Goal: Information Seeking & Learning: Learn about a topic

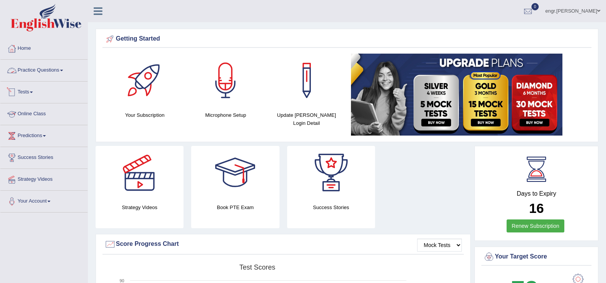
click at [49, 71] on link "Practice Questions" at bounding box center [43, 69] width 87 height 19
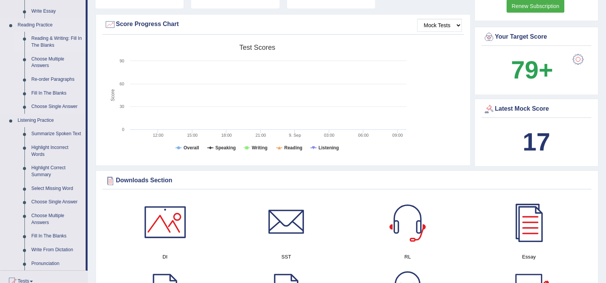
scroll to position [226, 0]
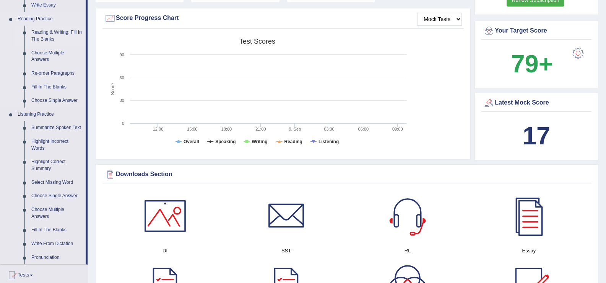
click at [45, 32] on link "Reading & Writing: Fill In The Blanks" at bounding box center [57, 36] width 58 height 20
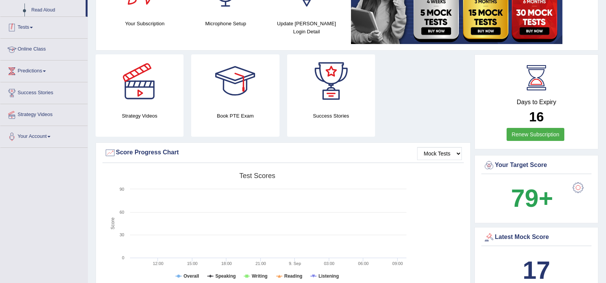
scroll to position [137, 0]
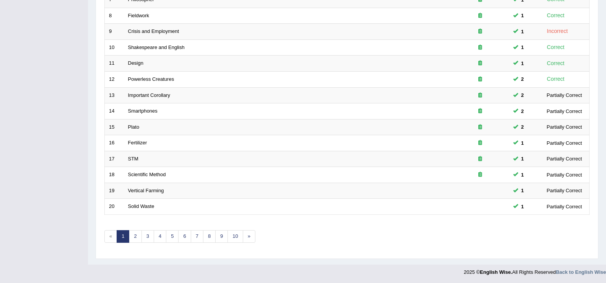
scroll to position [224, 0]
click at [161, 236] on link "4" at bounding box center [160, 235] width 13 height 13
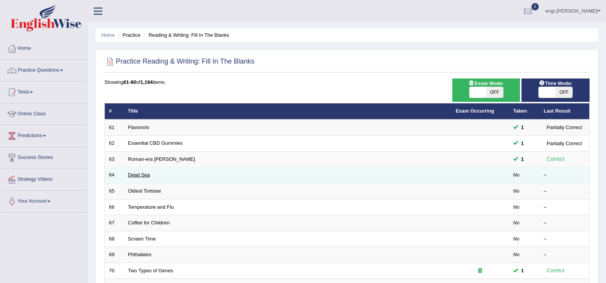
click at [137, 174] on link "Dead Sea" at bounding box center [139, 175] width 22 height 6
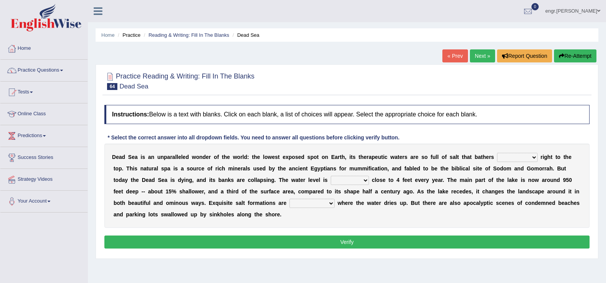
click at [511, 160] on select "float reconstruct sink assert" at bounding box center [517, 157] width 41 height 9
select select "float"
click at [497, 153] on select "float reconstruct sink assert" at bounding box center [517, 157] width 41 height 9
click at [340, 180] on select "dropping paralleling rising keeping" at bounding box center [350, 180] width 38 height 9
select select "dropping"
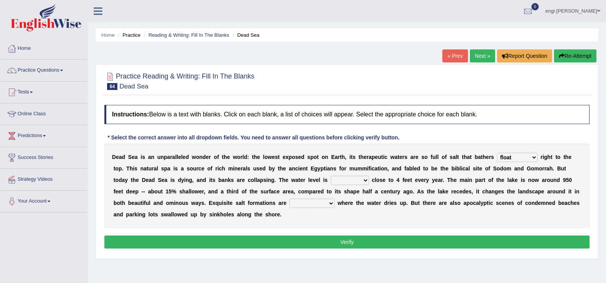
click at [331, 176] on select "dropping paralleling rising keeping" at bounding box center [350, 180] width 38 height 9
click at [324, 200] on select "overwhelmed conserved enhanced revealed" at bounding box center [312, 203] width 45 height 9
select select "enhanced"
click at [290, 199] on select "overwhelmed conserved enhanced revealed" at bounding box center [312, 203] width 45 height 9
click at [312, 244] on button "Verify" at bounding box center [346, 241] width 485 height 13
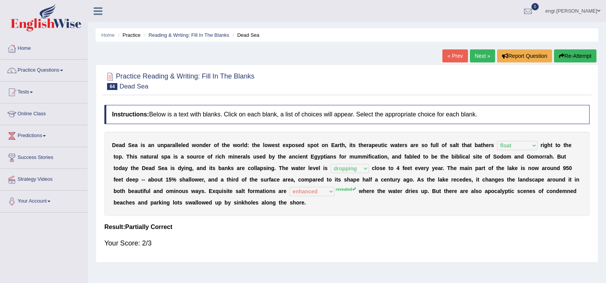
click at [487, 55] on link "Next »" at bounding box center [482, 55] width 25 height 13
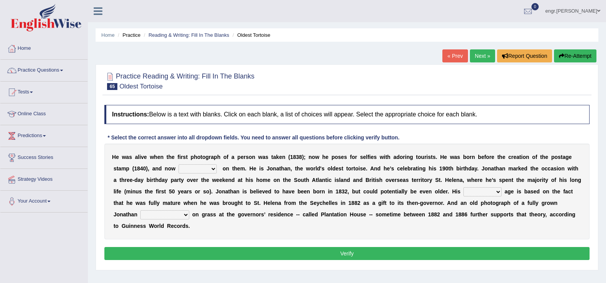
click at [208, 168] on select "appeals appears distracts associates" at bounding box center [198, 168] width 38 height 9
select select "appears"
click at [179, 164] on select "appeals appears distracts associates" at bounding box center [198, 168] width 38 height 9
click at [474, 194] on select "accurate excellent extreme estimated" at bounding box center [483, 191] width 38 height 9
select select "estimated"
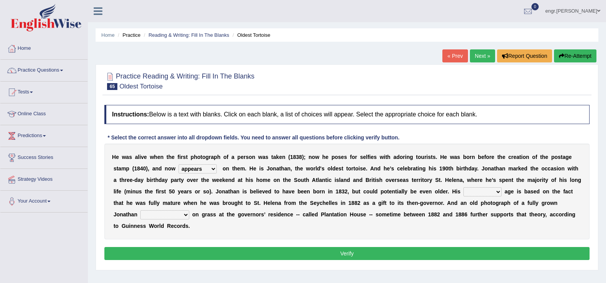
click at [464, 187] on select "accurate excellent extreme estimated" at bounding box center [483, 191] width 38 height 9
click at [183, 213] on select "grabbing grazing eavesdropping gradating" at bounding box center [164, 214] width 49 height 9
select select "grazing"
click at [140, 210] on select "grabbing grazing eavesdropping gradating" at bounding box center [164, 214] width 49 height 9
click at [179, 248] on button "Verify" at bounding box center [346, 253] width 485 height 13
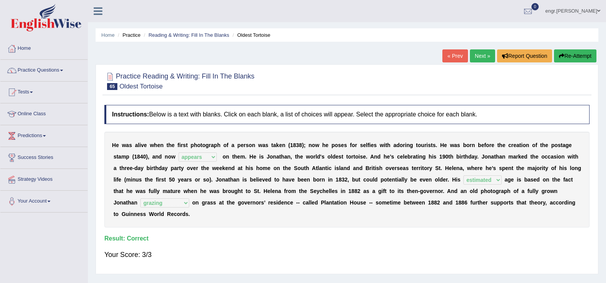
click at [474, 59] on link "Next »" at bounding box center [482, 55] width 25 height 13
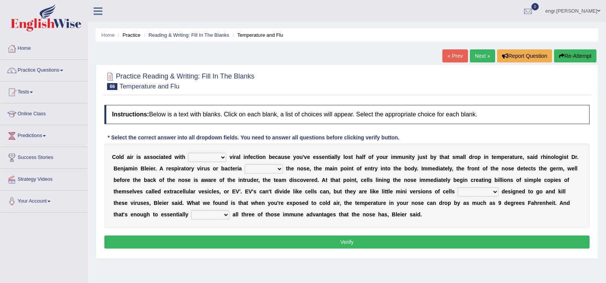
click at [200, 160] on select "increased decreased stable overrated" at bounding box center [207, 157] width 38 height 9
select select "increased"
click at [188, 153] on select "increased decreased stable overrated" at bounding box center [207, 157] width 38 height 9
click at [257, 171] on select "invades hurts intervenes protects" at bounding box center [264, 168] width 38 height 9
select select "intervenes"
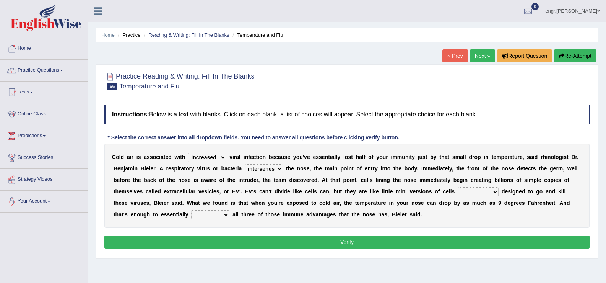
click at [245, 164] on select "invades hurts intervenes protects" at bounding box center [264, 168] width 38 height 9
click at [476, 192] on select "suddenly responsibly specifically obtrusively" at bounding box center [478, 191] width 41 height 9
select select "specifically"
click at [458, 187] on select "suddenly responsibly specifically obtrusively" at bounding box center [478, 191] width 41 height 9
click at [202, 216] on select "work out find out knock out set out" at bounding box center [210, 214] width 38 height 9
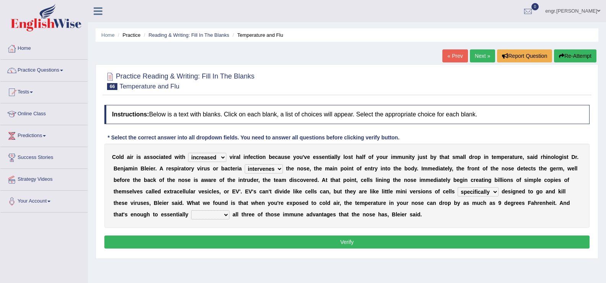
select select "find out"
click at [191, 210] on select "work out find out knock out set out" at bounding box center [210, 214] width 38 height 9
click at [215, 246] on button "Verify" at bounding box center [346, 241] width 485 height 13
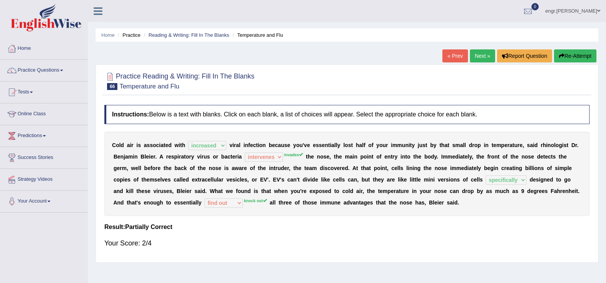
click at [476, 54] on link "Next »" at bounding box center [482, 55] width 25 height 13
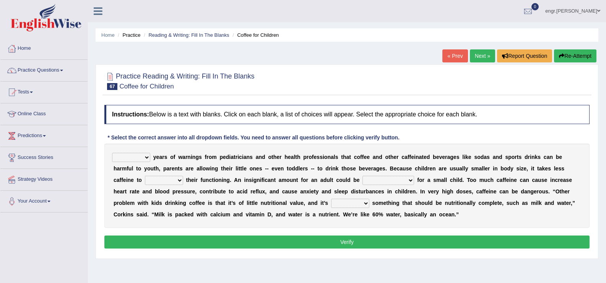
click at [148, 154] on select "Despite Instead Since Over" at bounding box center [131, 157] width 38 height 9
select select "Despite"
click at [112, 153] on select "Despite Instead Since Over" at bounding box center [131, 157] width 38 height 9
click at [175, 179] on select "coexist replicate impair revert" at bounding box center [164, 180] width 38 height 9
select select "impair"
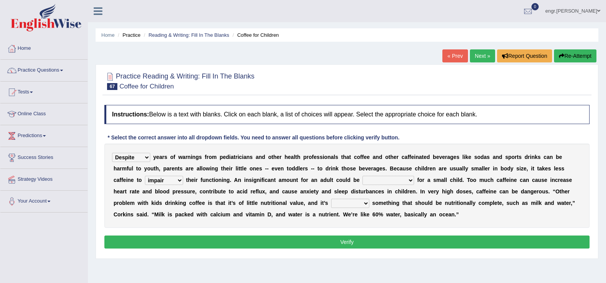
click at [145, 176] on select "coexist replicate impair revert" at bounding box center [164, 180] width 38 height 9
click at [375, 182] on select "overwhelming inconsequential groundbreaking stubborn" at bounding box center [389, 180] width 52 height 9
select select "groundbreaking"
click at [363, 176] on select "overwhelming inconsequential groundbreaking stubborn" at bounding box center [389, 180] width 52 height 9
click at [362, 200] on select "changing damaging diverting replacing" at bounding box center [350, 203] width 38 height 9
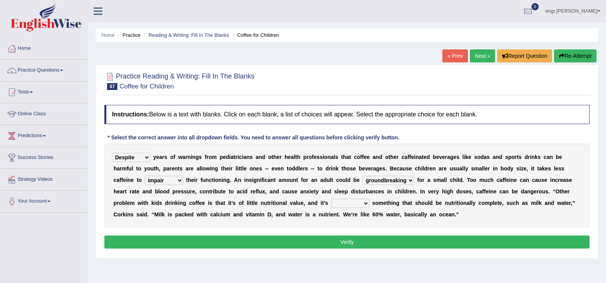
select select "replacing"
click at [331, 199] on select "changing damaging diverting replacing" at bounding box center [350, 203] width 38 height 9
click at [340, 243] on button "Verify" at bounding box center [346, 241] width 485 height 13
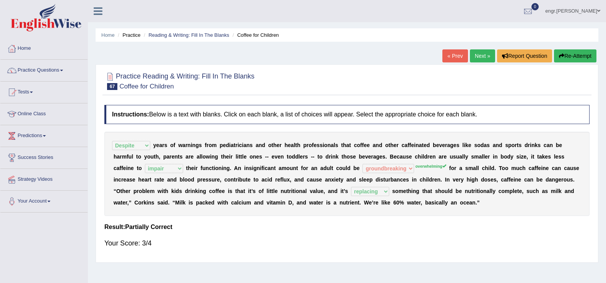
click at [482, 59] on link "Next »" at bounding box center [482, 55] width 25 height 13
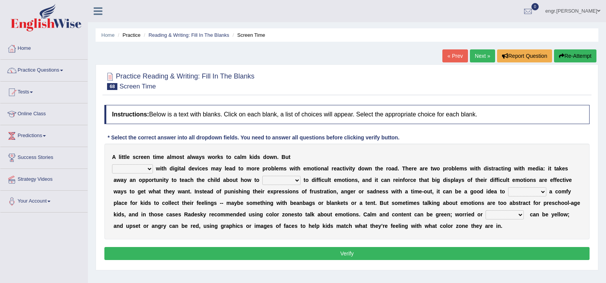
click at [151, 168] on select "consulting reminding suspending soothing" at bounding box center [132, 168] width 41 height 9
select select "soothing"
click at [112, 164] on select "consulting reminding suspending soothing" at bounding box center [132, 168] width 41 height 9
click at [292, 180] on select "comfort respond interact dominate" at bounding box center [281, 180] width 38 height 9
select select "respond"
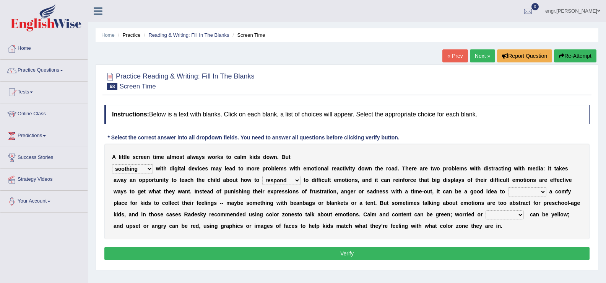
click at [262, 176] on select "comfort respond interact dominate" at bounding box center [281, 180] width 38 height 9
click at [295, 179] on select "comfort respond interact dominate" at bounding box center [281, 180] width 38 height 9
click at [523, 194] on select "take for set up take into set out" at bounding box center [527, 191] width 38 height 9
select select "set up"
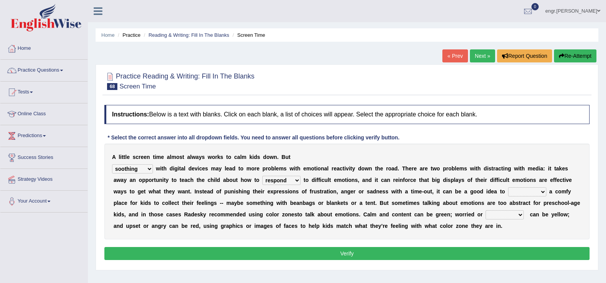
click at [508, 187] on select "take for set up take into set out" at bounding box center [527, 191] width 38 height 9
click at [505, 213] on select "agitated educated agape allocated" at bounding box center [505, 214] width 38 height 9
select select "educated"
click at [486, 210] on select "agitated educated agape allocated" at bounding box center [505, 214] width 38 height 9
click at [466, 251] on button "Verify" at bounding box center [346, 253] width 485 height 13
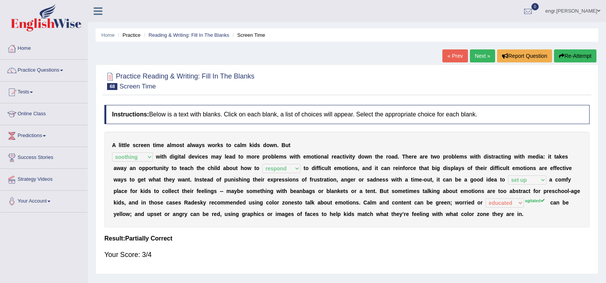
click at [475, 57] on link "Next »" at bounding box center [482, 55] width 25 height 13
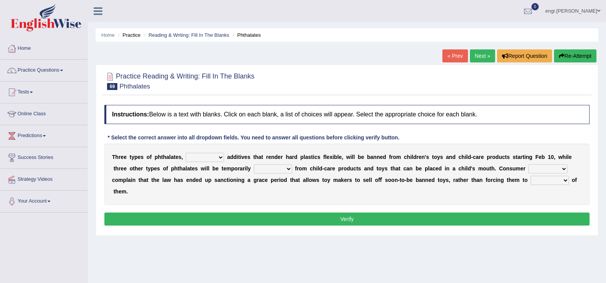
click at [217, 153] on select "nutritional legal expensive chemical" at bounding box center [205, 157] width 38 height 9
select select "chemical"
click at [186, 153] on select "nutritional legal expensive chemical" at bounding box center [205, 157] width 38 height 9
click at [277, 166] on select "originated collected prohibited examined" at bounding box center [273, 168] width 38 height 9
select select "prohibited"
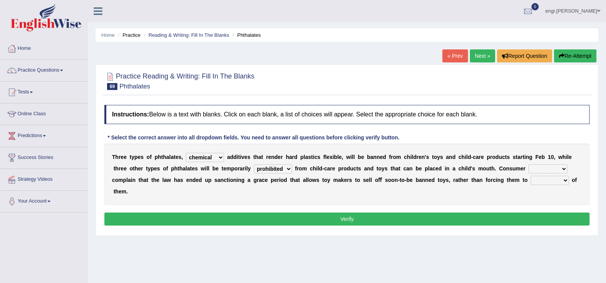
click at [254, 164] on select "originated collected prohibited examined" at bounding box center [273, 168] width 38 height 9
click at [539, 167] on select "fellows dictators candidates advocates" at bounding box center [548, 168] width 39 height 9
select select "candidates"
click at [529, 164] on select "fellows dictators candidates advocates" at bounding box center [548, 168] width 39 height 9
click at [536, 182] on select "deal boast deprive dispose" at bounding box center [550, 180] width 38 height 9
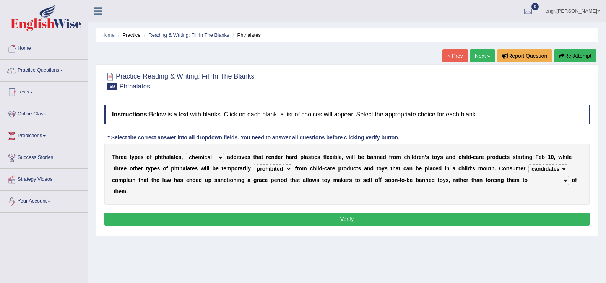
select select "dispose"
click at [531, 176] on select "deal boast deprive dispose" at bounding box center [550, 180] width 38 height 9
click at [531, 224] on button "Verify" at bounding box center [346, 218] width 485 height 13
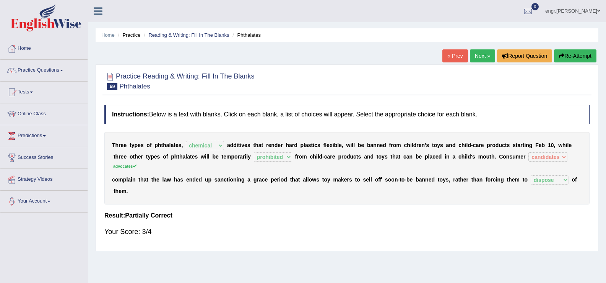
click at [487, 55] on link "Next »" at bounding box center [482, 55] width 25 height 13
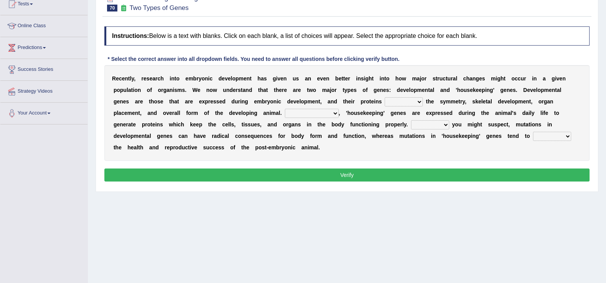
scroll to position [89, 0]
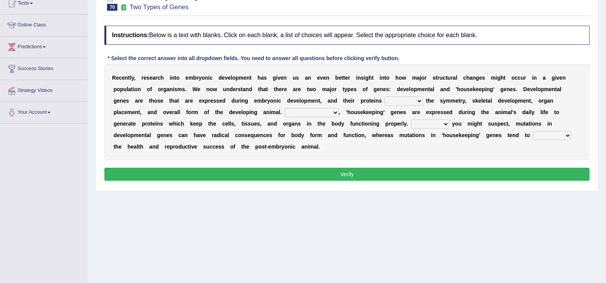
click at [412, 101] on select "push control hold elevate" at bounding box center [404, 100] width 38 height 9
select select "control"
click at [385, 96] on select "push control hold elevate" at bounding box center [404, 100] width 38 height 9
click at [332, 112] on select "Correspondingly Inclusively Conversely In contrast" at bounding box center [312, 112] width 54 height 9
select select "In contrast"
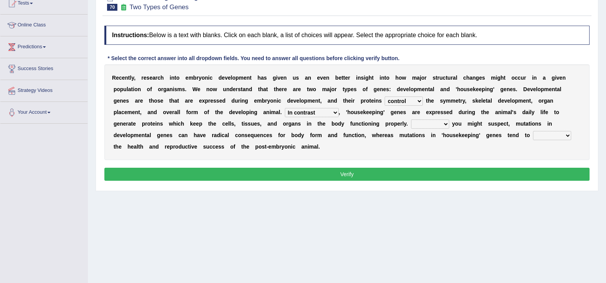
click at [285, 108] on select "Correspondingly Inclusively Conversely In contrast" at bounding box center [312, 112] width 54 height 9
click at [433, 125] on select "For As With Within" at bounding box center [430, 123] width 38 height 9
select select "As"
click at [411, 119] on select "For As With Within" at bounding box center [430, 123] width 38 height 9
click at [549, 135] on select "affect effect interrupt defect" at bounding box center [552, 135] width 38 height 9
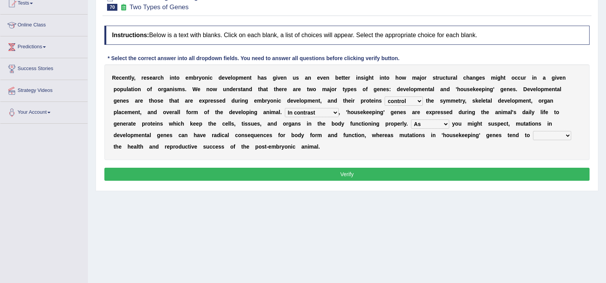
select select "affect"
click at [533, 131] on select "affect effect interrupt defect" at bounding box center [552, 135] width 38 height 9
click at [466, 174] on button "Verify" at bounding box center [346, 174] width 485 height 13
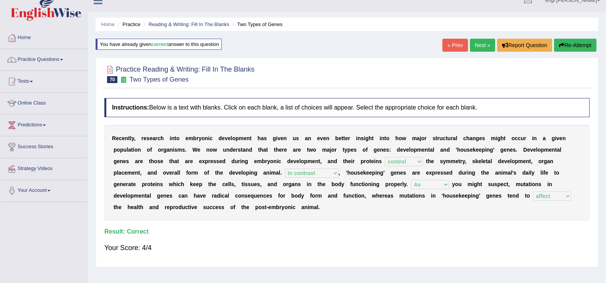
scroll to position [0, 0]
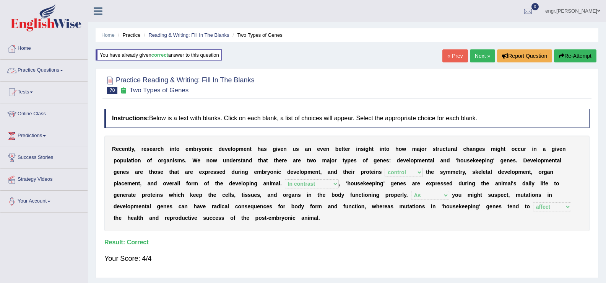
click at [65, 72] on link "Practice Questions" at bounding box center [43, 69] width 87 height 19
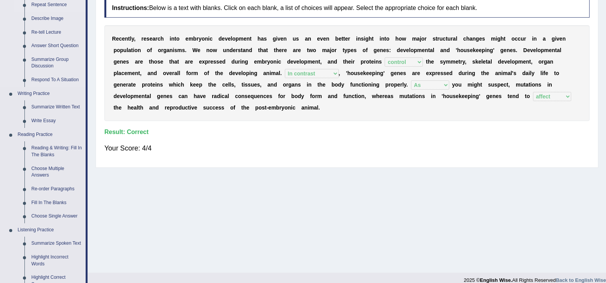
scroll to position [140, 0]
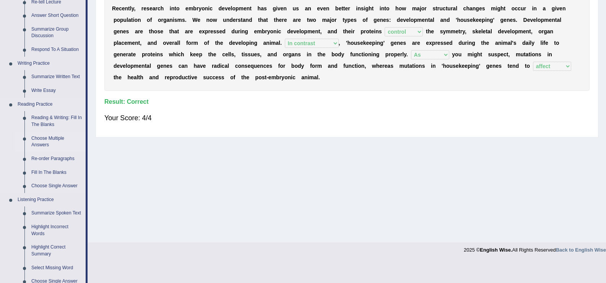
click at [54, 140] on link "Choose Multiple Answers" at bounding box center [57, 142] width 58 height 20
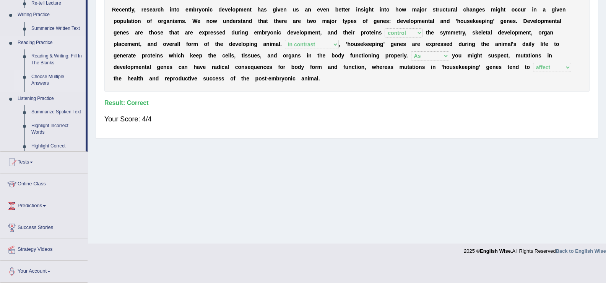
scroll to position [119, 0]
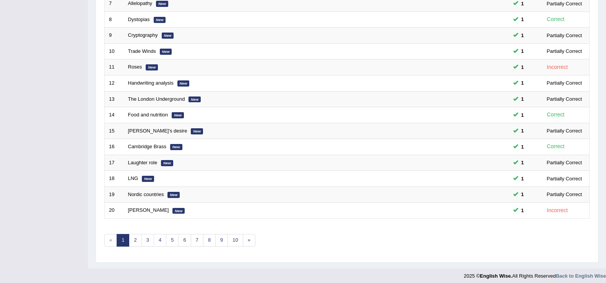
scroll to position [224, 0]
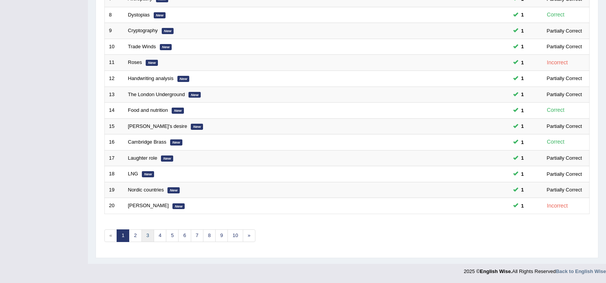
click at [150, 234] on link "3" at bounding box center [148, 235] width 13 height 13
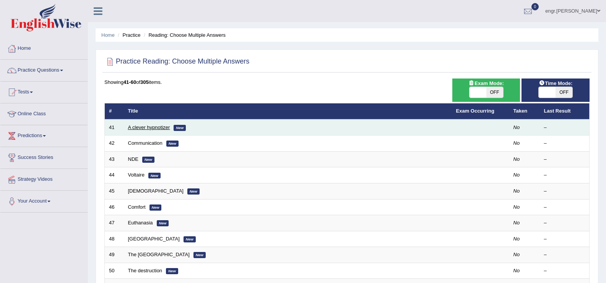
click at [154, 128] on link "A clever hypnotizer" at bounding box center [149, 127] width 42 height 6
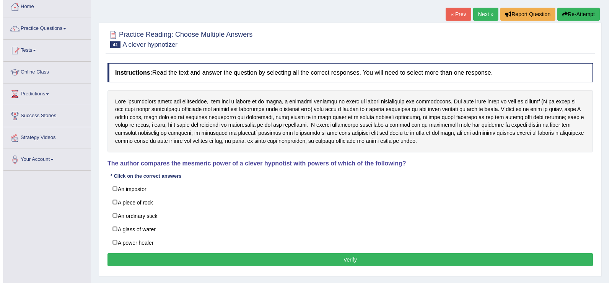
scroll to position [41, 0]
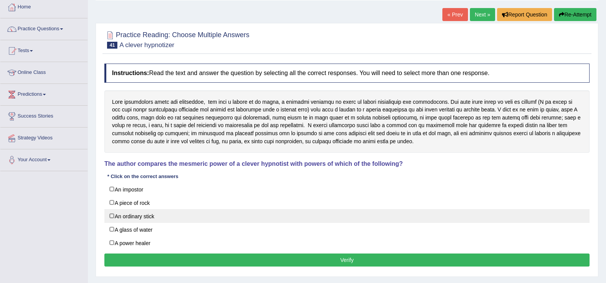
click at [137, 217] on label "An ordinary stick" at bounding box center [346, 216] width 485 height 14
checkbox input "true"
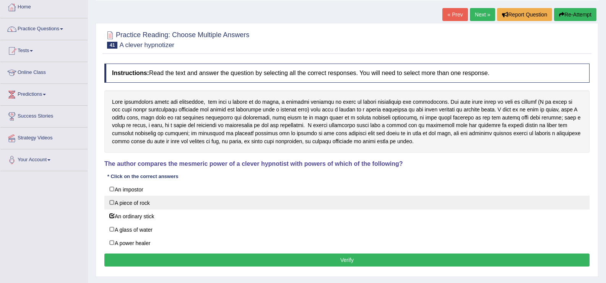
click at [150, 202] on label "A piece of rock" at bounding box center [346, 202] width 485 height 14
checkbox input "true"
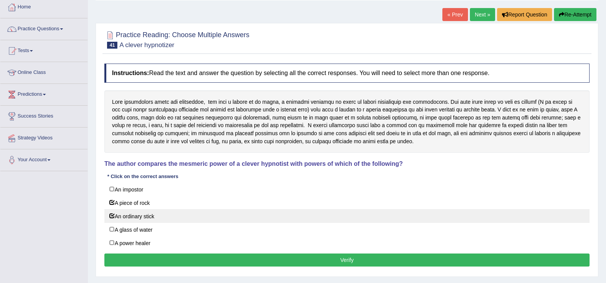
click at [146, 216] on label "An ordinary stick" at bounding box center [346, 216] width 485 height 14
checkbox input "false"
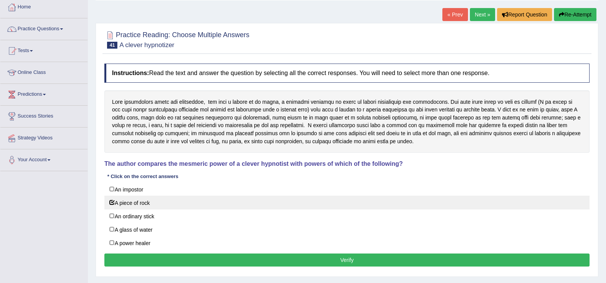
click at [142, 202] on label "A piece of rock" at bounding box center [346, 202] width 485 height 14
checkbox input "false"
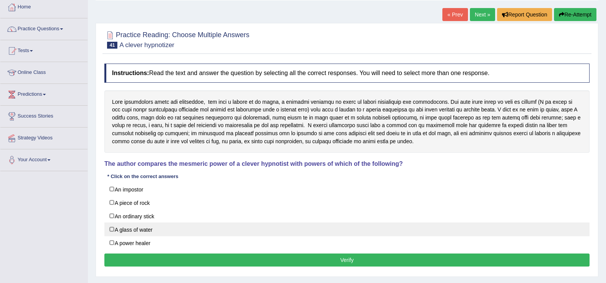
click at [125, 230] on label "A glass of water" at bounding box center [346, 229] width 485 height 14
checkbox input "true"
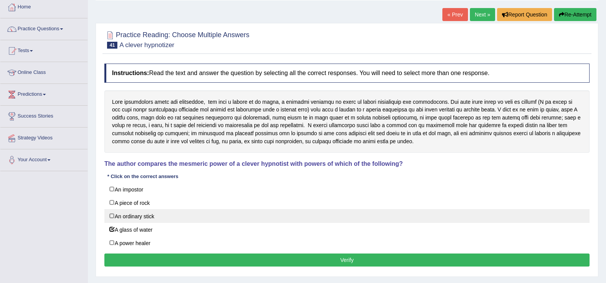
click at [126, 213] on label "An ordinary stick" at bounding box center [346, 216] width 485 height 14
checkbox input "true"
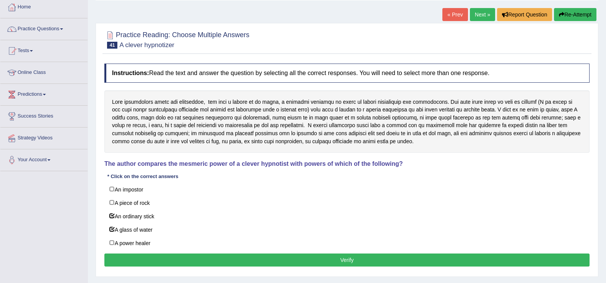
click at [211, 262] on button "Verify" at bounding box center [346, 259] width 485 height 13
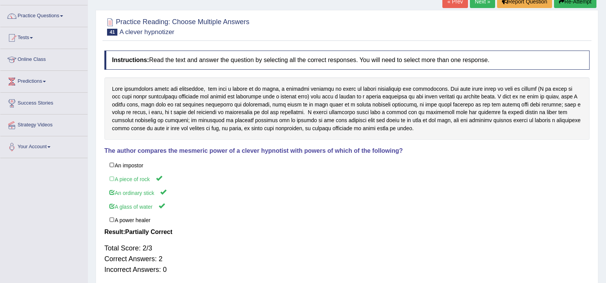
scroll to position [33, 0]
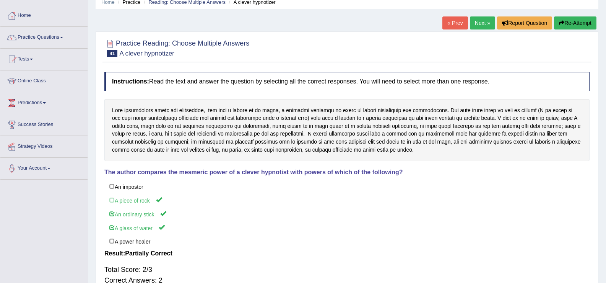
click at [481, 22] on link "Next »" at bounding box center [482, 22] width 25 height 13
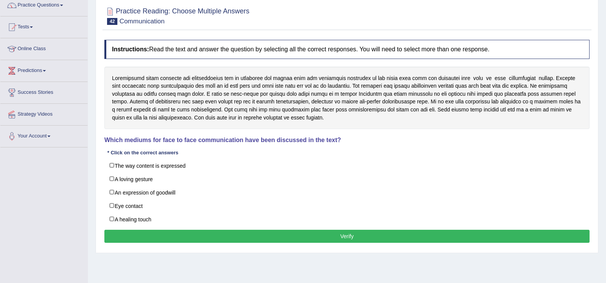
scroll to position [73, 0]
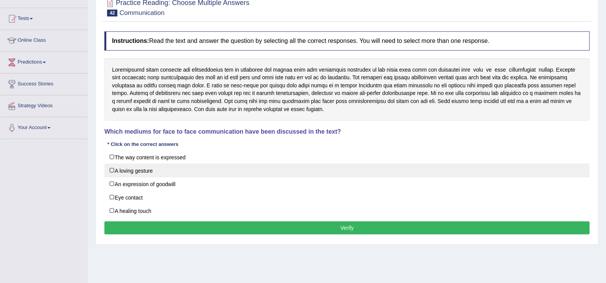
click at [109, 173] on label "A loving gesture" at bounding box center [346, 170] width 485 height 14
checkbox input "true"
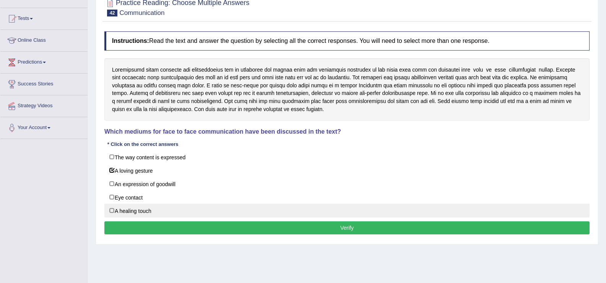
click at [112, 207] on label "A healing touch" at bounding box center [346, 211] width 485 height 14
checkbox input "true"
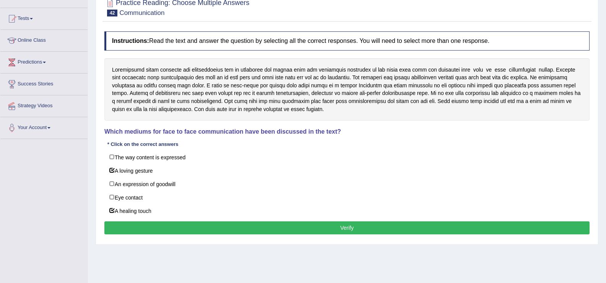
click at [137, 222] on button "Verify" at bounding box center [346, 227] width 485 height 13
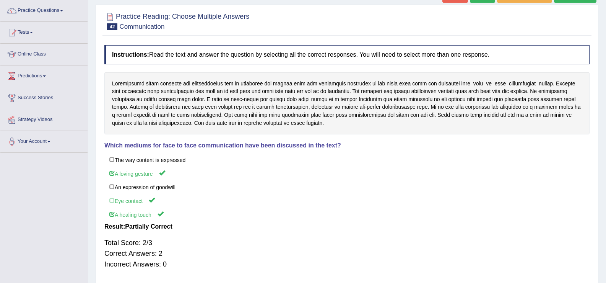
scroll to position [0, 0]
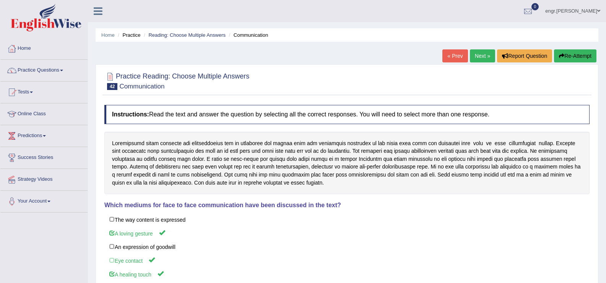
click at [484, 57] on link "Next »" at bounding box center [482, 55] width 25 height 13
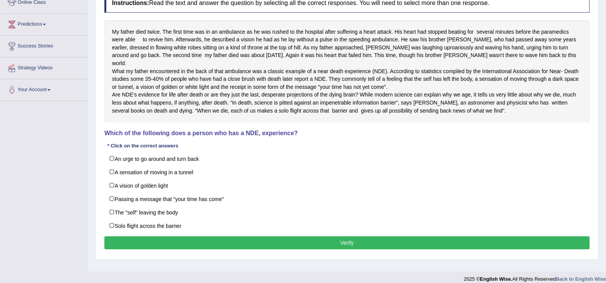
scroll to position [112, 0]
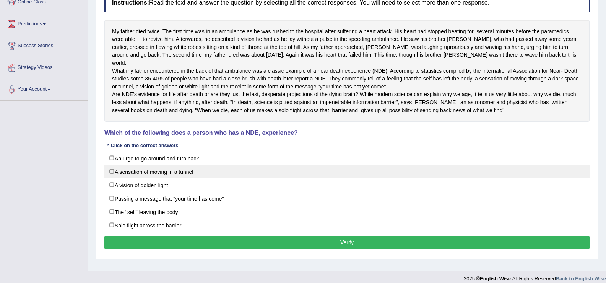
click at [114, 178] on label "A sensation of moving in a tunnel" at bounding box center [346, 172] width 485 height 14
checkbox input "true"
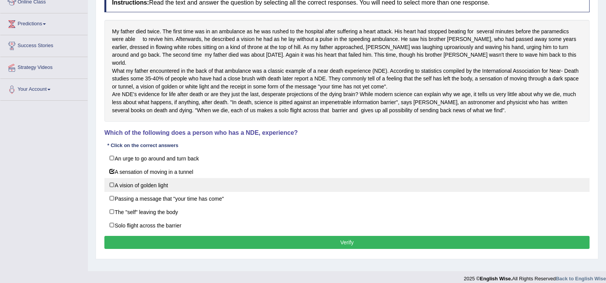
click at [114, 191] on label "A vision of golden light" at bounding box center [346, 185] width 485 height 14
checkbox input "true"
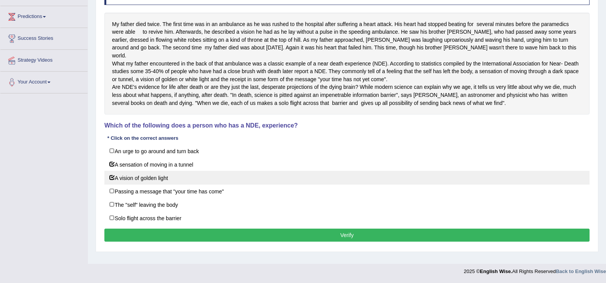
scroll to position [121, 0]
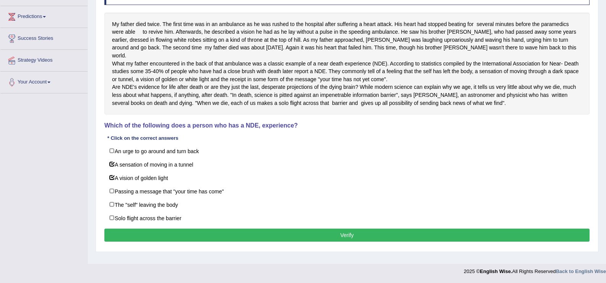
click at [248, 241] on button "Verify" at bounding box center [346, 234] width 485 height 13
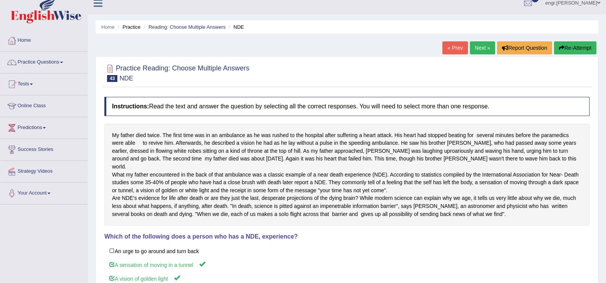
scroll to position [0, 0]
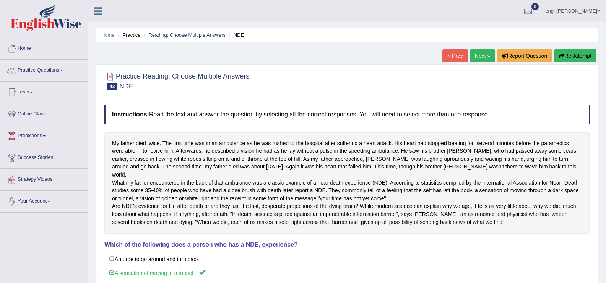
click at [480, 57] on link "Next »" at bounding box center [482, 55] width 25 height 13
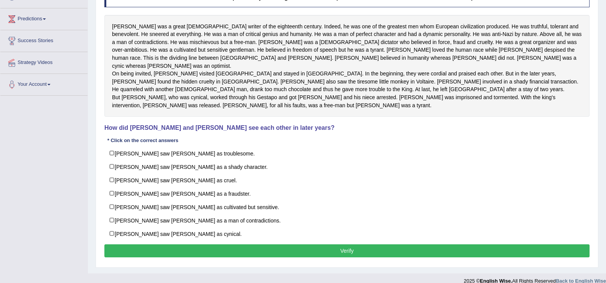
scroll to position [123, 0]
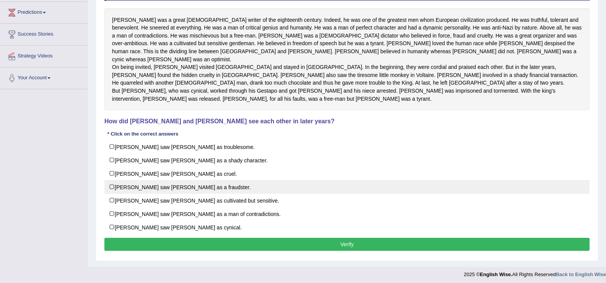
click at [114, 194] on label "Fredrick saw Voltaire as a fraudster." at bounding box center [346, 187] width 485 height 14
checkbox input "true"
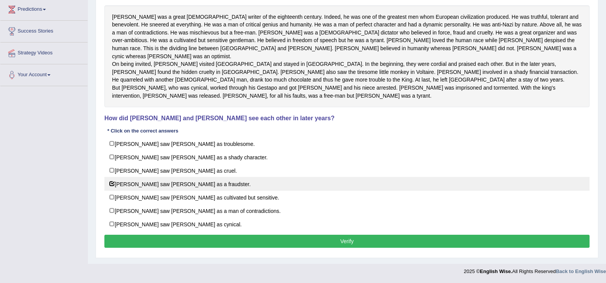
scroll to position [130, 0]
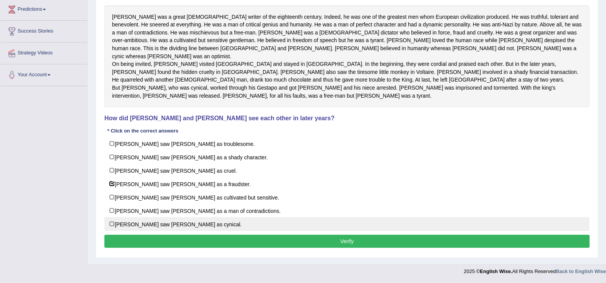
click at [163, 229] on label "Voltaire saw Fredrick as cynical." at bounding box center [346, 224] width 485 height 14
checkbox input "true"
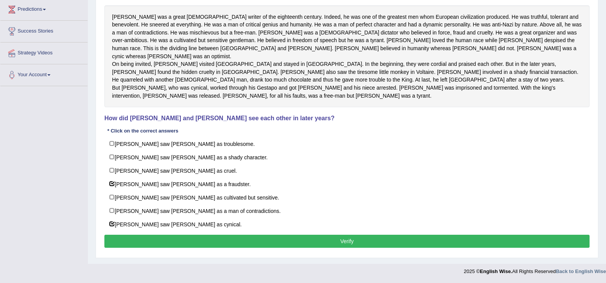
click at [233, 246] on button "Verify" at bounding box center [346, 241] width 485 height 13
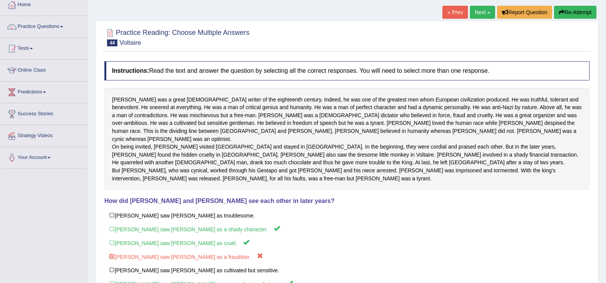
scroll to position [3, 0]
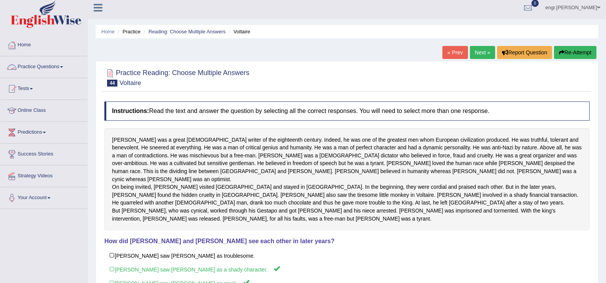
click at [63, 63] on link "Practice Questions" at bounding box center [43, 65] width 87 height 19
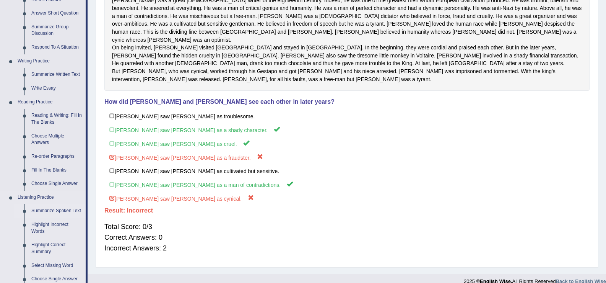
scroll to position [118, 0]
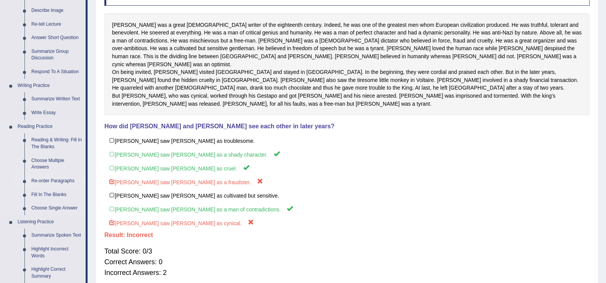
click at [61, 179] on link "Re-order Paragraphs" at bounding box center [57, 181] width 58 height 14
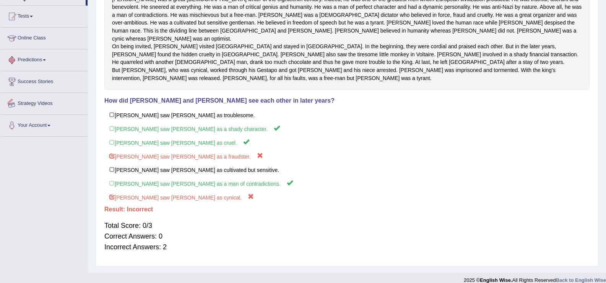
scroll to position [160, 0]
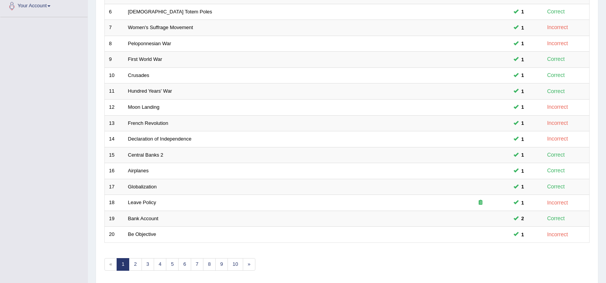
scroll to position [224, 0]
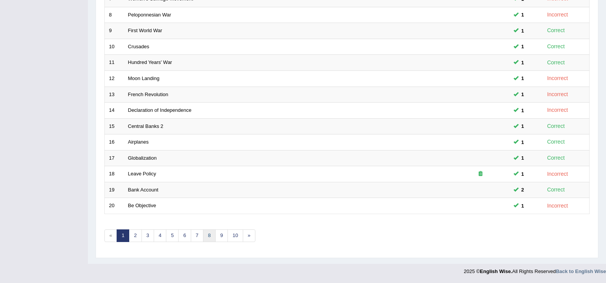
click at [210, 238] on link "8" at bounding box center [209, 235] width 13 height 13
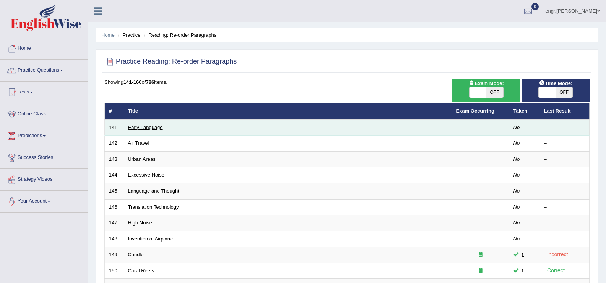
click at [133, 125] on link "Early Language" at bounding box center [145, 127] width 35 height 6
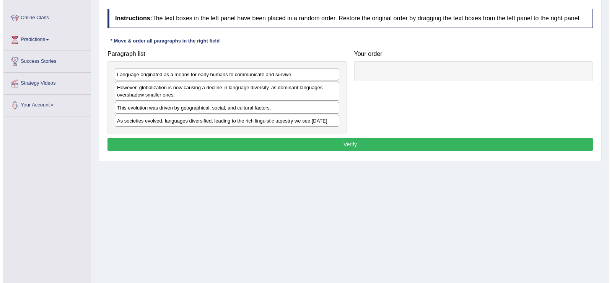
scroll to position [98, 0]
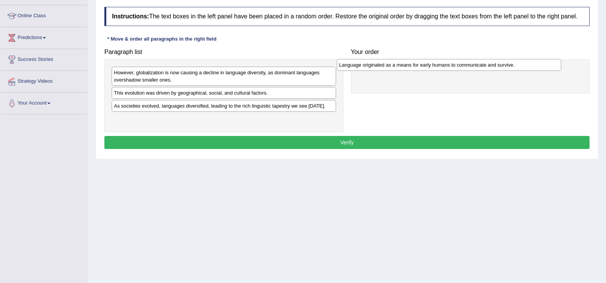
drag, startPoint x: 154, startPoint y: 75, endPoint x: 385, endPoint y: 71, distance: 231.1
click at [385, 71] on div "Language originated as a means for early humans to communicate and survive." at bounding box center [449, 65] width 225 height 12
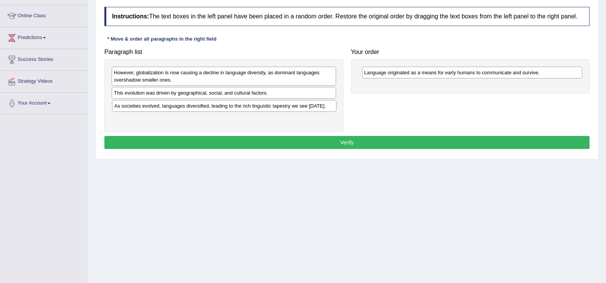
drag, startPoint x: 219, startPoint y: 104, endPoint x: 409, endPoint y: 89, distance: 190.7
click at [337, 100] on div "As societies evolved, languages diversified, leading to the rich linguistic tap…" at bounding box center [224, 106] width 225 height 12
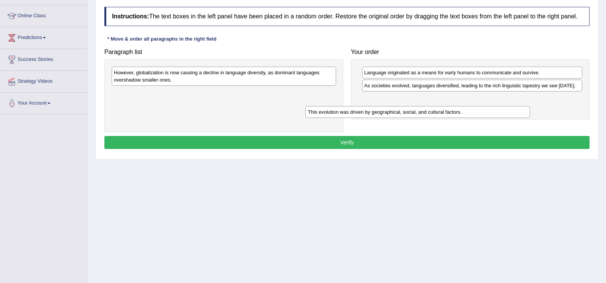
drag, startPoint x: 289, startPoint y: 91, endPoint x: 484, endPoint y: 110, distance: 195.6
click at [484, 110] on div "This evolution was driven by geographical, social, and cultural factors." at bounding box center [418, 112] width 225 height 12
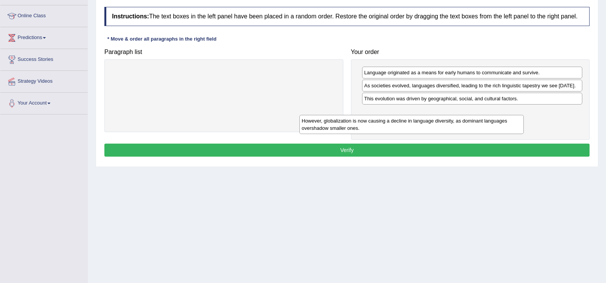
drag, startPoint x: 291, startPoint y: 76, endPoint x: 481, endPoint y: 124, distance: 195.7
click at [481, 124] on div "However, globalization is now causing a decline in language diversity, as domin…" at bounding box center [412, 124] width 225 height 19
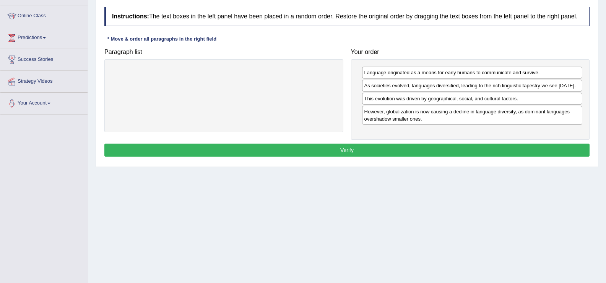
click at [440, 154] on button "Verify" at bounding box center [346, 149] width 485 height 13
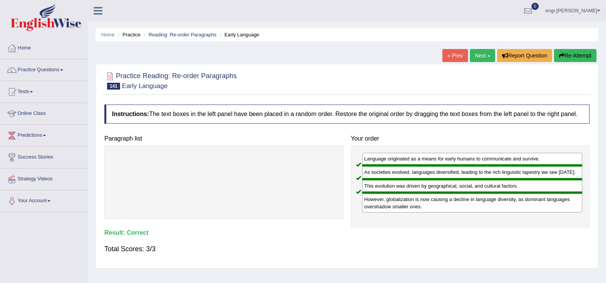
scroll to position [0, 0]
click at [479, 58] on link "Next »" at bounding box center [482, 55] width 25 height 13
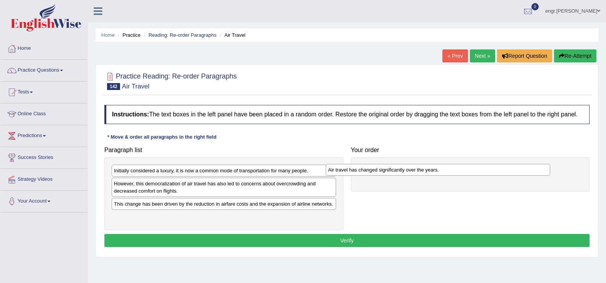
drag, startPoint x: 191, startPoint y: 202, endPoint x: 406, endPoint y: 168, distance: 217.7
click at [405, 168] on div "Air travel has changed significantly over the years." at bounding box center [438, 170] width 225 height 12
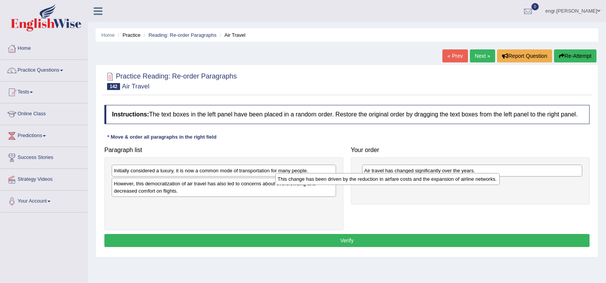
drag, startPoint x: 231, startPoint y: 206, endPoint x: 412, endPoint y: 191, distance: 180.8
click at [409, 185] on div "This change has been driven by the reduction in airfare costs and the expansion…" at bounding box center [387, 179] width 225 height 12
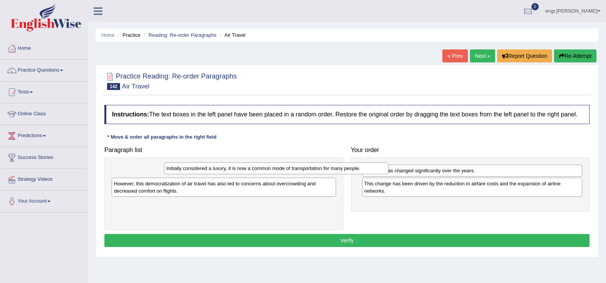
drag, startPoint x: 283, startPoint y: 173, endPoint x: 451, endPoint y: 204, distance: 170.8
click at [389, 174] on div "Initially considered a luxury, it is now a common mode of transportation for ma…" at bounding box center [276, 168] width 225 height 12
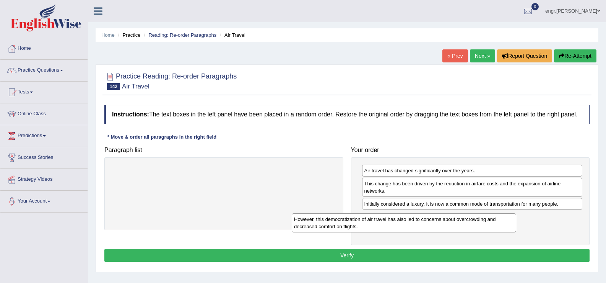
drag, startPoint x: 269, startPoint y: 175, endPoint x: 450, endPoint y: 223, distance: 186.6
click at [450, 223] on div "However, this democratization of air travel has also led to concerns about over…" at bounding box center [404, 222] width 225 height 19
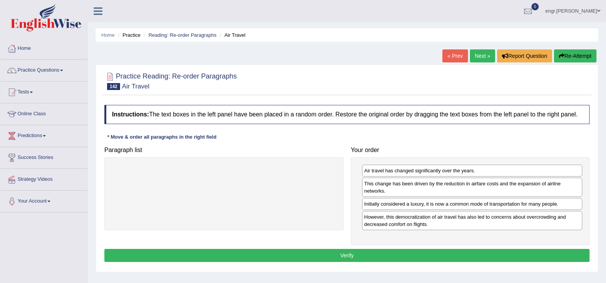
click at [432, 251] on button "Verify" at bounding box center [346, 255] width 485 height 13
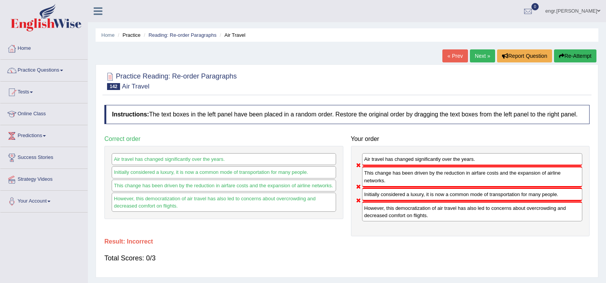
click at [483, 52] on link "Next »" at bounding box center [482, 55] width 25 height 13
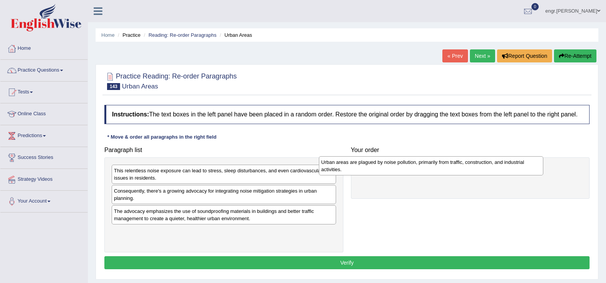
drag, startPoint x: 184, startPoint y: 218, endPoint x: 392, endPoint y: 169, distance: 213.4
click at [392, 169] on div "Urban areas are plagued by noise pollution, primarily from traffic, constructio…" at bounding box center [431, 165] width 225 height 19
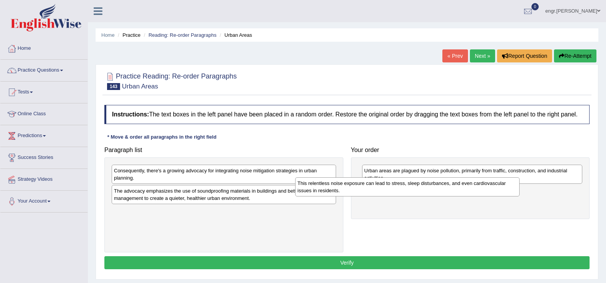
drag, startPoint x: 226, startPoint y: 180, endPoint x: 410, endPoint y: 193, distance: 184.1
click at [410, 193] on div "This relentless noise exposure can lead to stress, sleep disturbances, and even…" at bounding box center [407, 186] width 225 height 19
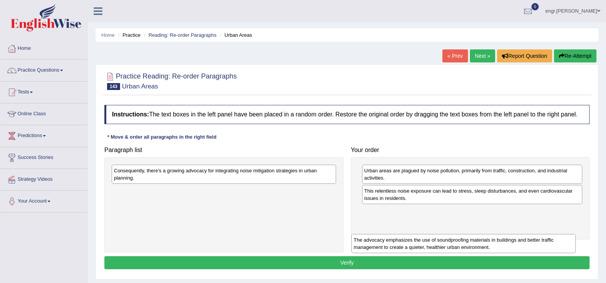
drag, startPoint x: 254, startPoint y: 197, endPoint x: 493, endPoint y: 230, distance: 241.1
click at [494, 234] on div "The advocacy emphasizes the use of soundproofing materials in buildings and bet…" at bounding box center [464, 243] width 225 height 19
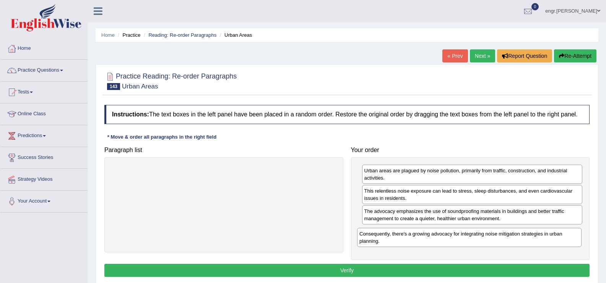
drag, startPoint x: 296, startPoint y: 175, endPoint x: 495, endPoint y: 242, distance: 209.0
click at [495, 242] on div "Consequently, there's a growing advocacy for integrating noise mitigation strat…" at bounding box center [469, 237] width 225 height 19
click at [444, 269] on button "Verify" at bounding box center [346, 270] width 485 height 13
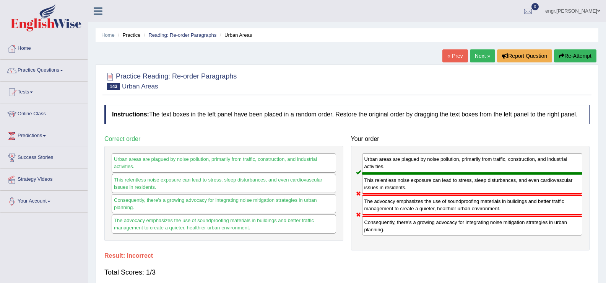
click at [483, 54] on link "Next »" at bounding box center [482, 55] width 25 height 13
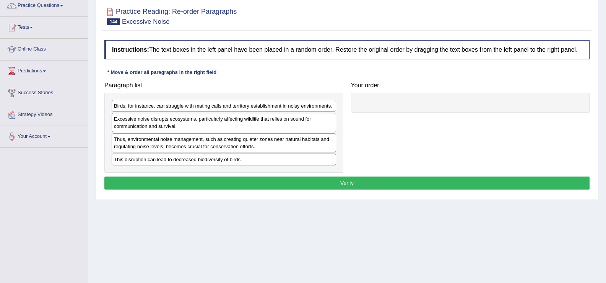
scroll to position [65, 0]
drag, startPoint x: 224, startPoint y: 106, endPoint x: 391, endPoint y: 108, distance: 167.2
click at [337, 99] on div "Birds, for instance, can struggle with mating calls and territory establishment…" at bounding box center [224, 105] width 225 height 12
drag, startPoint x: 417, startPoint y: 121, endPoint x: 430, endPoint y: 127, distance: 15.2
click at [430, 127] on div "Paragraph list Birds, for instance, can struggle with mating calls and territor…" at bounding box center [347, 125] width 493 height 94
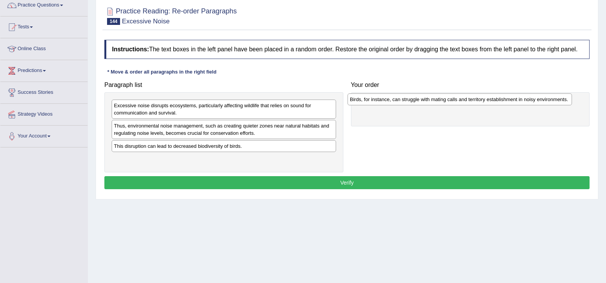
drag, startPoint x: 292, startPoint y: 109, endPoint x: 528, endPoint y: 103, distance: 236.1
click at [528, 103] on div "Birds, for instance, can struggle with mating calls and territory establishment…" at bounding box center [460, 99] width 225 height 12
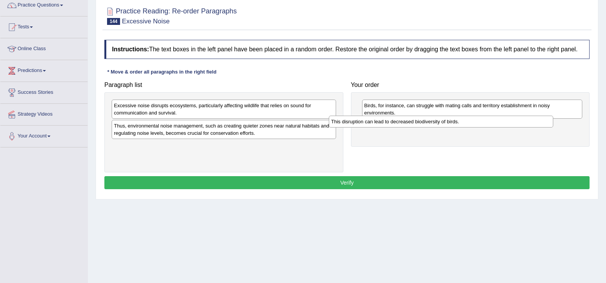
drag, startPoint x: 238, startPoint y: 148, endPoint x: 463, endPoint y: 134, distance: 225.4
click at [463, 127] on div "This disruption can lead to decreased biodiversity of birds." at bounding box center [441, 122] width 225 height 12
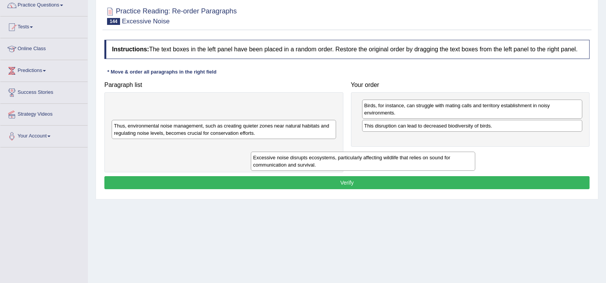
drag, startPoint x: 235, startPoint y: 106, endPoint x: 436, endPoint y: 153, distance: 206.8
click at [432, 153] on div "Excessive noise disrupts ecosystems, particularly affecting wildlife that relie…" at bounding box center [363, 160] width 225 height 19
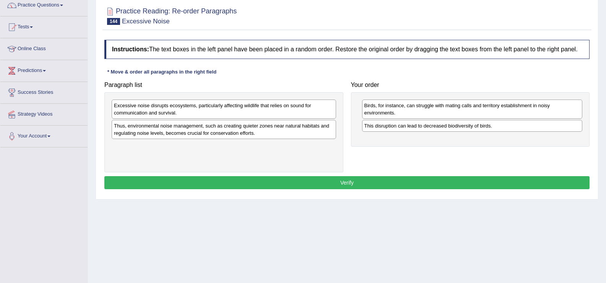
drag, startPoint x: 386, startPoint y: 111, endPoint x: 420, endPoint y: 121, distance: 35.1
click at [336, 118] on div "Excessive noise disrupts ecosystems, particularly affecting wildlife that relie…" at bounding box center [224, 108] width 225 height 19
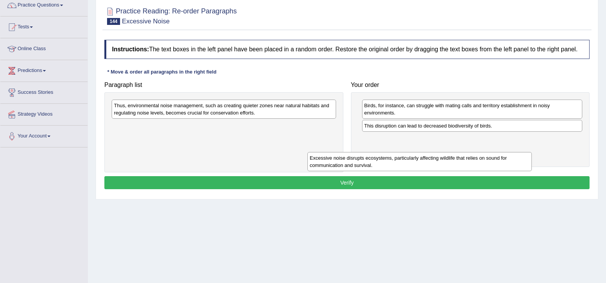
drag, startPoint x: 302, startPoint y: 112, endPoint x: 523, endPoint y: 140, distance: 222.4
click at [523, 152] on div "Excessive noise disrupts ecosystems, particularly affecting wildlife that relie…" at bounding box center [420, 161] width 225 height 19
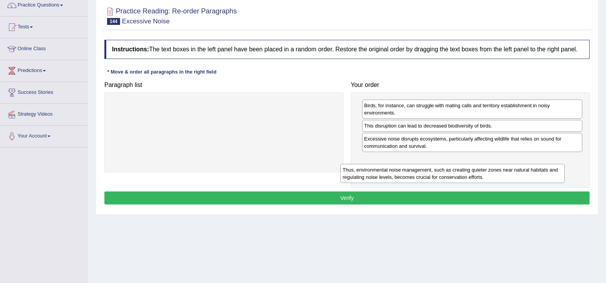
drag, startPoint x: 338, startPoint y: 115, endPoint x: 531, endPoint y: 171, distance: 200.6
click at [531, 171] on div "Thus, environmental noise management, such as creating quieter zones near natur…" at bounding box center [452, 173] width 225 height 19
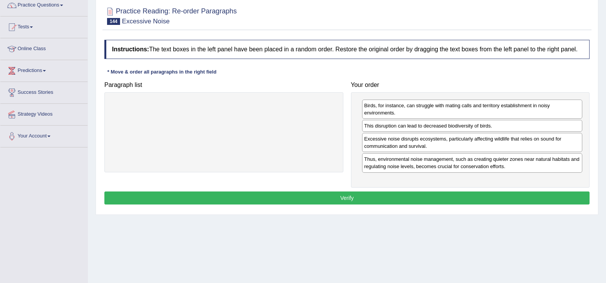
click at [466, 197] on button "Verify" at bounding box center [346, 197] width 485 height 13
